Goal: Transaction & Acquisition: Purchase product/service

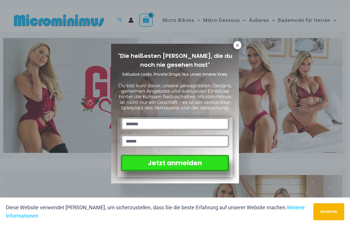
click at [179, 20] on div ""Die heißesten Styles, die du noch nie gesehen hast" Exklusive Looks. Private D…" at bounding box center [175, 113] width 350 height 226
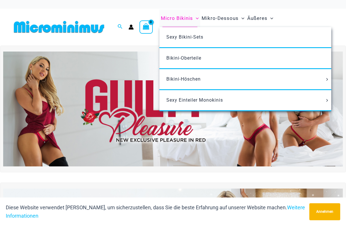
click at [179, 18] on font "Micro Bikinis" at bounding box center [177, 18] width 32 height 6
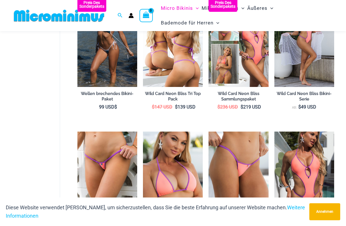
scroll to position [312, 0]
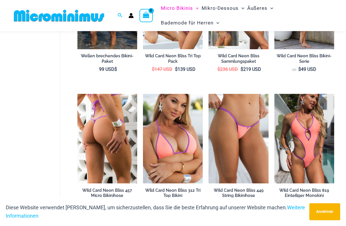
click at [118, 114] on img at bounding box center [107, 139] width 60 height 90
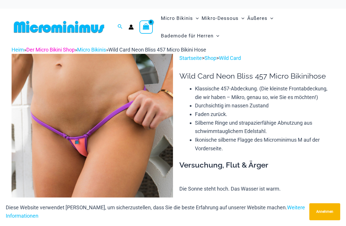
click at [64, 53] on link "Der Micro Bikini Shop" at bounding box center [50, 50] width 48 height 6
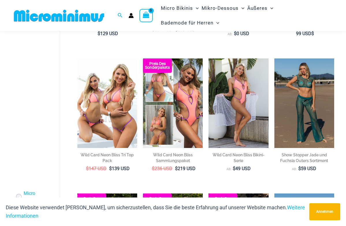
scroll to position [197, 0]
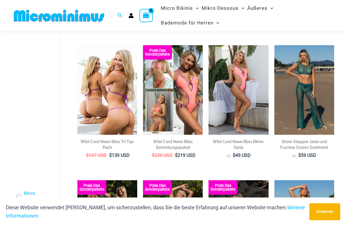
click at [102, 78] on img at bounding box center [107, 90] width 60 height 90
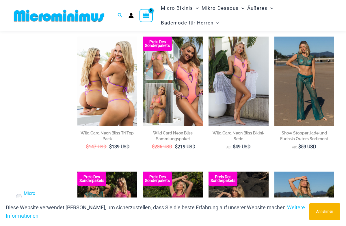
scroll to position [189, 0]
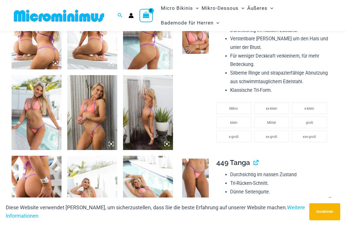
scroll to position [312, 0]
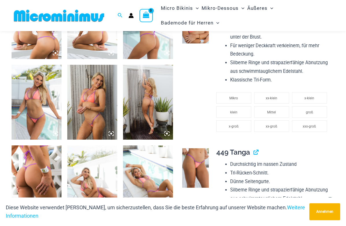
click at [132, 127] on img at bounding box center [148, 102] width 50 height 75
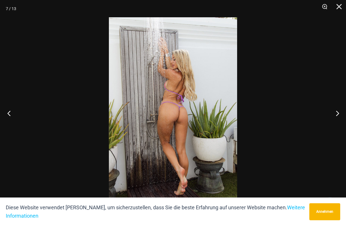
click at [6, 109] on button "Vorhergehend" at bounding box center [11, 113] width 22 height 29
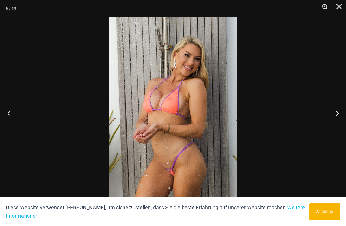
click at [6, 109] on button "Vorhergehend" at bounding box center [11, 113] width 22 height 29
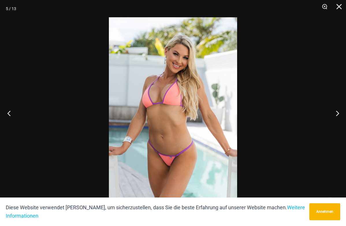
click at [6, 109] on button "Vorhergehend" at bounding box center [11, 113] width 22 height 29
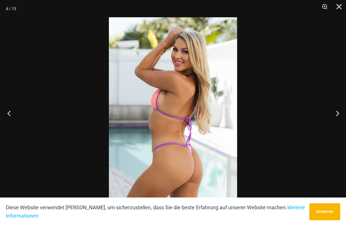
click at [6, 109] on button "Vorhergehend" at bounding box center [11, 113] width 22 height 29
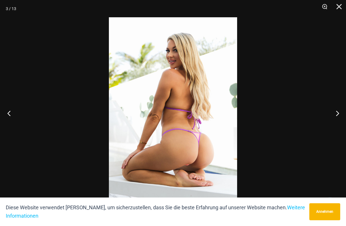
click at [6, 109] on button "Vorhergehend" at bounding box center [11, 113] width 22 height 29
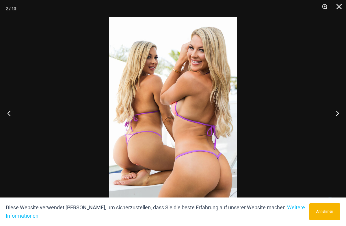
click at [7, 107] on button "Vorhergehend" at bounding box center [11, 113] width 22 height 29
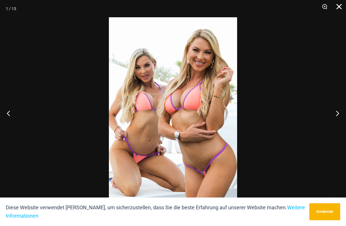
click at [336, 8] on button "Schließen" at bounding box center [336, 8] width 14 height 17
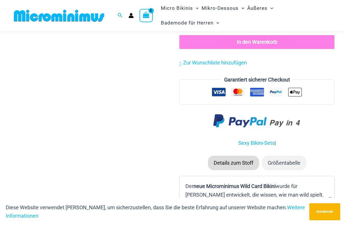
scroll to position [773, 0]
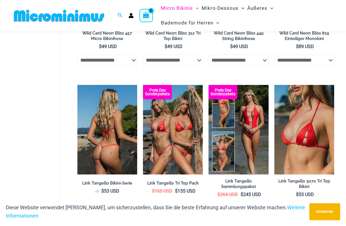
scroll to position [435, 0]
click at [106, 115] on img at bounding box center [107, 130] width 60 height 90
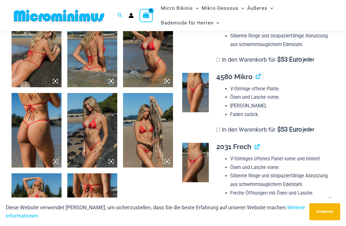
scroll to position [371, 0]
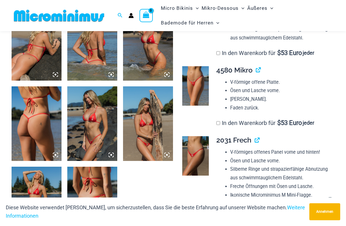
click at [211, 171] on td "**********" at bounding box center [272, 175] width 124 height 87
click at [193, 175] on img at bounding box center [195, 156] width 26 height 40
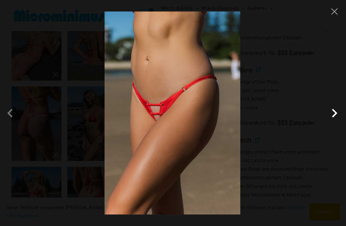
click at [340, 112] on span at bounding box center [333, 113] width 17 height 17
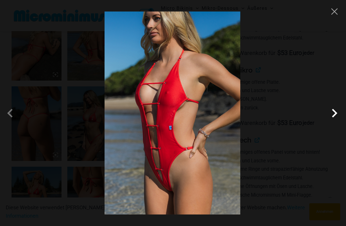
click at [340, 112] on span at bounding box center [333, 113] width 17 height 17
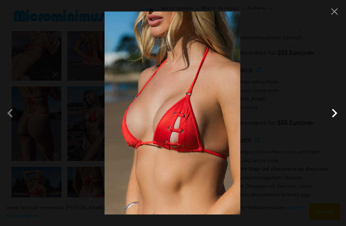
click at [340, 112] on span at bounding box center [333, 113] width 17 height 17
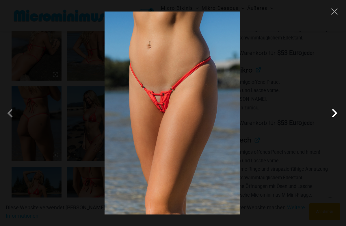
click at [340, 112] on span at bounding box center [333, 113] width 17 height 17
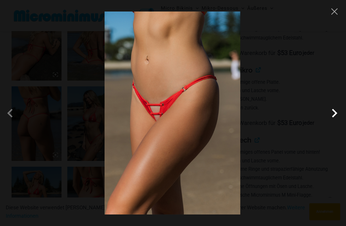
click at [340, 112] on span at bounding box center [333, 113] width 17 height 17
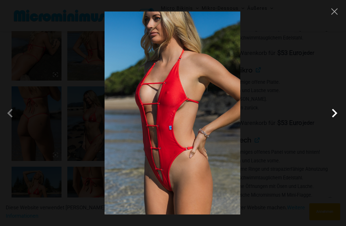
click at [340, 112] on span at bounding box center [333, 113] width 17 height 17
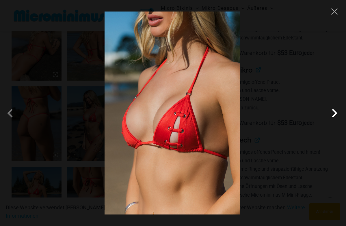
click at [341, 112] on span at bounding box center [333, 113] width 17 height 17
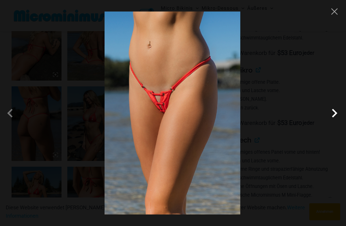
click at [341, 112] on span at bounding box center [333, 113] width 17 height 17
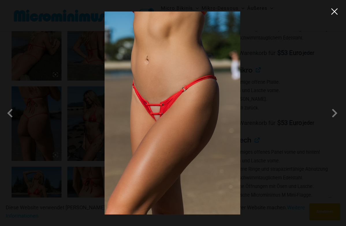
drag, startPoint x: 331, startPoint y: 13, endPoint x: 331, endPoint y: 16, distance: 3.5
click at [331, 16] on div at bounding box center [173, 113] width 346 height 226
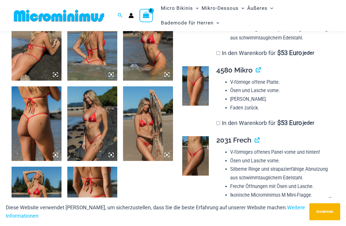
click at [198, 106] on img at bounding box center [195, 86] width 26 height 40
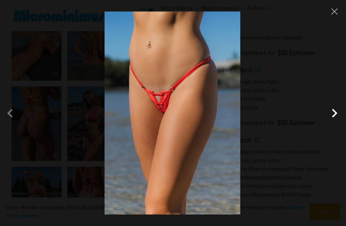
click at [337, 109] on span at bounding box center [333, 113] width 17 height 17
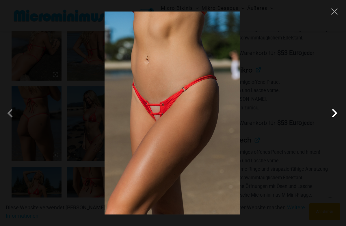
click at [337, 109] on span at bounding box center [333, 113] width 17 height 17
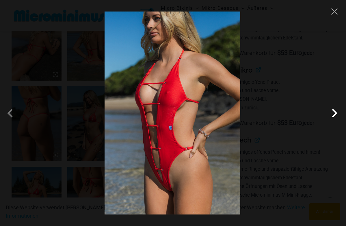
click at [337, 109] on span at bounding box center [333, 113] width 17 height 17
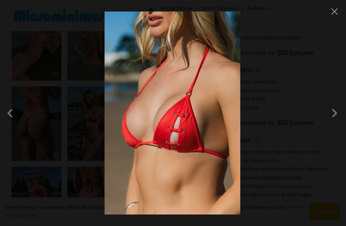
drag, startPoint x: 337, startPoint y: 109, endPoint x: 345, endPoint y: 84, distance: 26.1
click at [338, 109] on span at bounding box center [333, 113] width 17 height 17
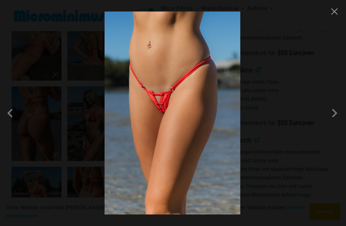
click at [331, 18] on div at bounding box center [173, 113] width 346 height 226
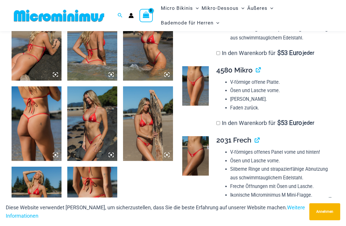
click at [26, 133] on img at bounding box center [37, 124] width 50 height 75
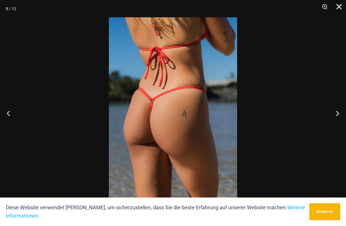
click at [336, 7] on button "Schließen" at bounding box center [336, 8] width 14 height 17
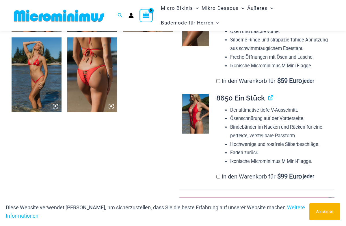
scroll to position [515, 0]
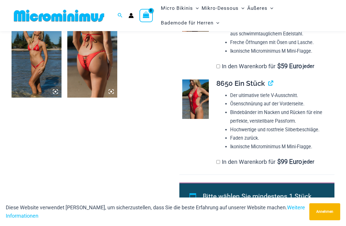
click at [102, 72] on img at bounding box center [92, 60] width 50 height 75
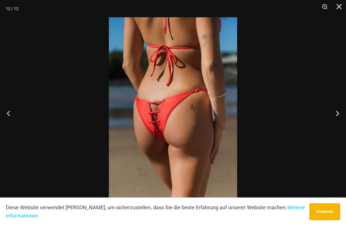
click at [153, 82] on img at bounding box center [173, 113] width 128 height 192
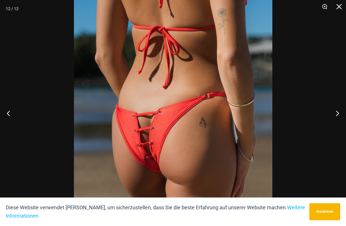
click at [153, 82] on img at bounding box center [173, 130] width 198 height 297
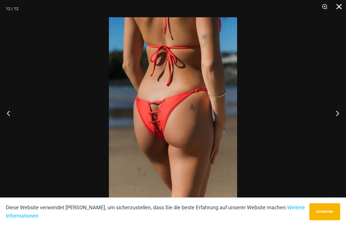
click at [337, 8] on button "Schließen" at bounding box center [336, 8] width 14 height 17
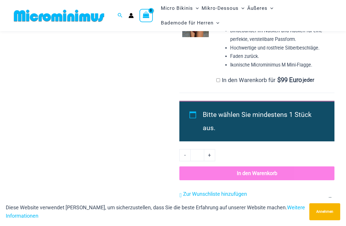
scroll to position [544, 0]
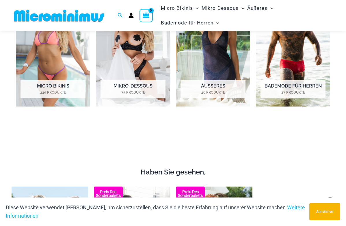
scroll to position [428, 0]
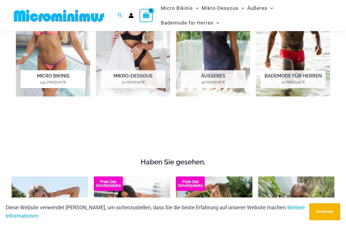
click at [54, 73] on font "Micro Bikinis" at bounding box center [53, 75] width 32 height 5
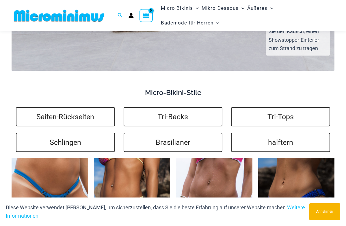
scroll to position [1294, 0]
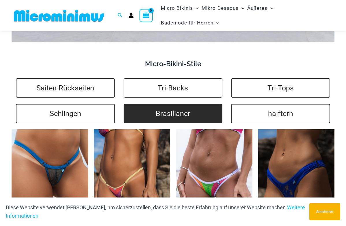
click at [187, 108] on link "Brasilianer" at bounding box center [172, 113] width 99 height 19
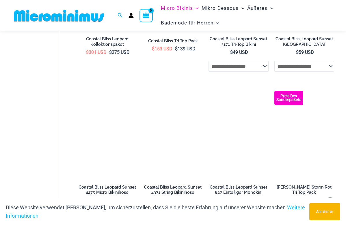
scroll to position [934, 0]
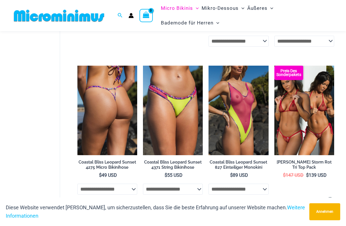
click at [97, 118] on img at bounding box center [107, 111] width 60 height 90
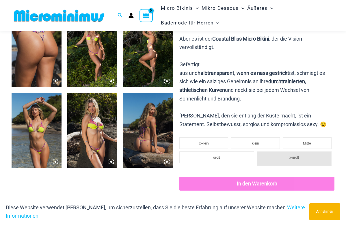
scroll to position [284, 0]
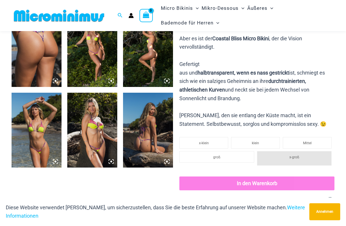
click at [54, 147] on img at bounding box center [37, 130] width 50 height 75
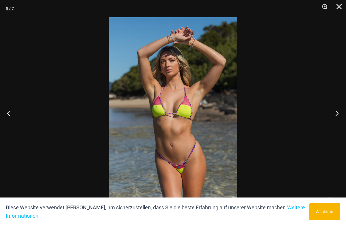
click at [330, 110] on button "Nächster" at bounding box center [335, 113] width 22 height 29
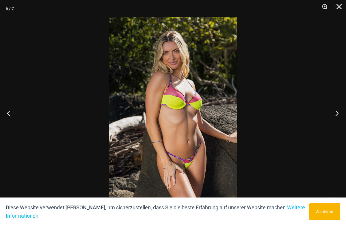
click at [330, 110] on button "Nächster" at bounding box center [335, 113] width 22 height 29
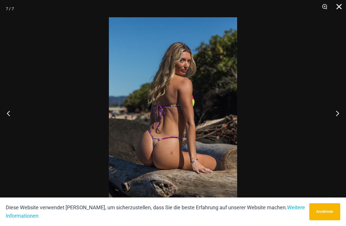
click at [337, 8] on button "Schließen" at bounding box center [336, 8] width 14 height 17
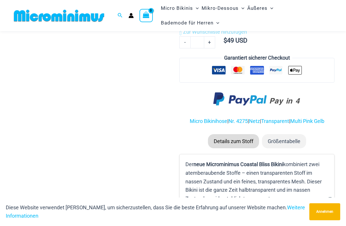
scroll to position [457, 0]
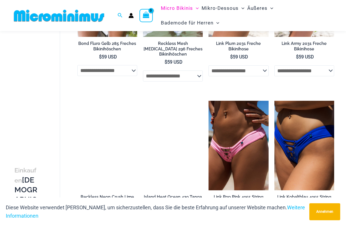
scroll to position [284, 0]
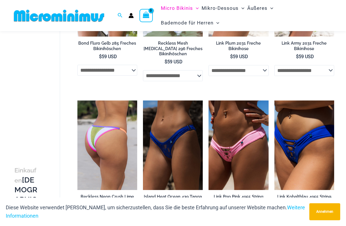
click at [121, 124] on img at bounding box center [107, 146] width 60 height 90
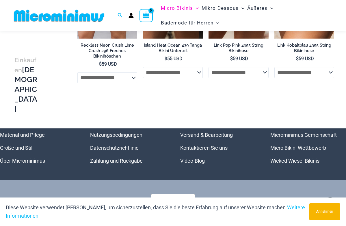
scroll to position [399, 0]
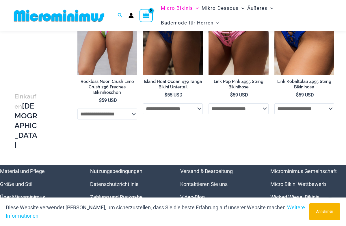
click at [282, 183] on link "Micro Bikini Wettbewerb" at bounding box center [298, 184] width 56 height 6
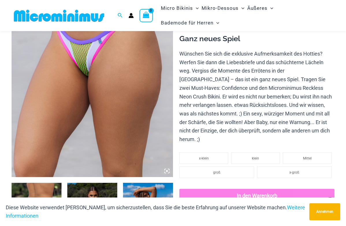
scroll to position [168, 0]
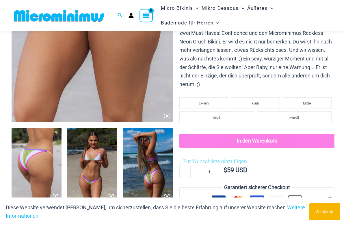
click at [29, 175] on img at bounding box center [37, 165] width 50 height 75
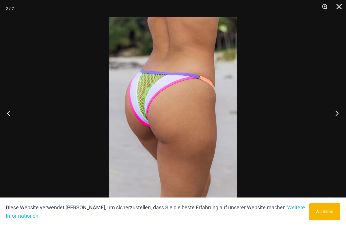
click at [338, 115] on button "Nächster" at bounding box center [335, 113] width 22 height 29
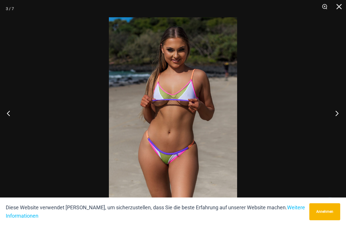
click at [338, 115] on button "Nächster" at bounding box center [335, 113] width 22 height 29
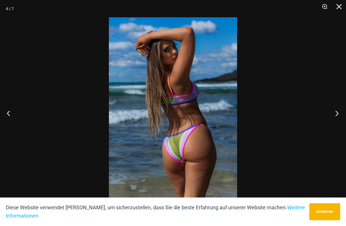
click at [338, 116] on button "Nächster" at bounding box center [335, 113] width 22 height 29
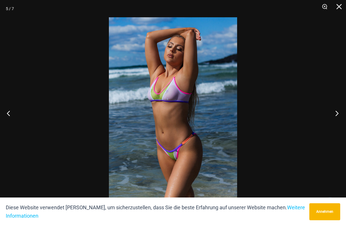
click at [338, 116] on button "Nächster" at bounding box center [335, 113] width 22 height 29
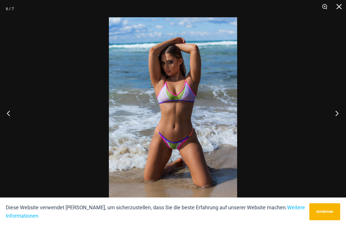
click at [337, 117] on button "Nächster" at bounding box center [335, 113] width 22 height 29
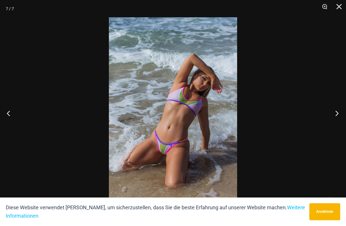
click at [337, 117] on button "Nächster" at bounding box center [335, 113] width 22 height 29
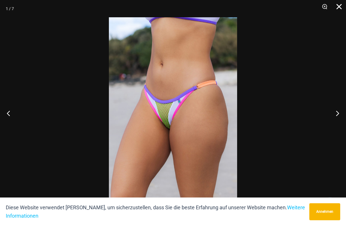
click at [338, 2] on button "Schließen" at bounding box center [336, 8] width 14 height 17
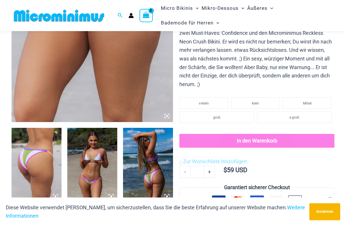
click at [29, 192] on img at bounding box center [37, 165] width 50 height 75
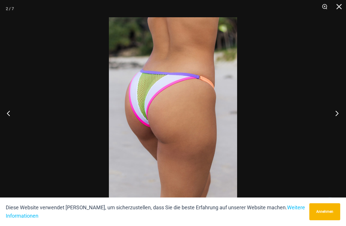
click at [335, 115] on button "Nächster" at bounding box center [335, 113] width 22 height 29
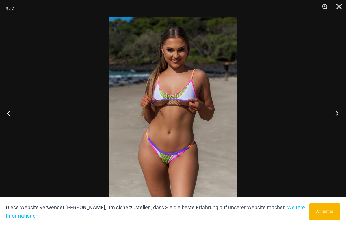
click at [335, 115] on button "Nächster" at bounding box center [335, 113] width 22 height 29
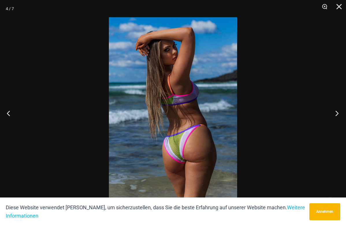
click at [335, 115] on button "Nächster" at bounding box center [335, 113] width 22 height 29
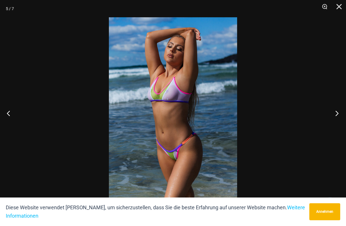
click at [335, 115] on button "Nächster" at bounding box center [335, 113] width 22 height 29
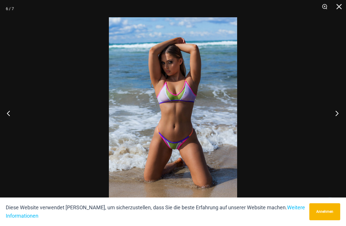
click at [335, 115] on button "Nächster" at bounding box center [335, 113] width 22 height 29
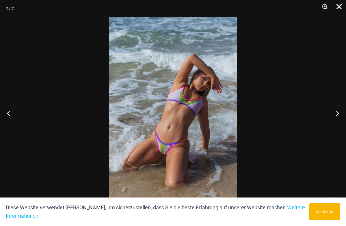
click at [339, 9] on button "Schließen" at bounding box center [336, 8] width 14 height 17
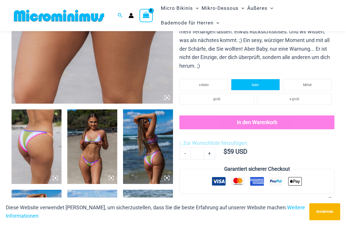
scroll to position [197, 0]
